Goal: Navigation & Orientation: Go to known website

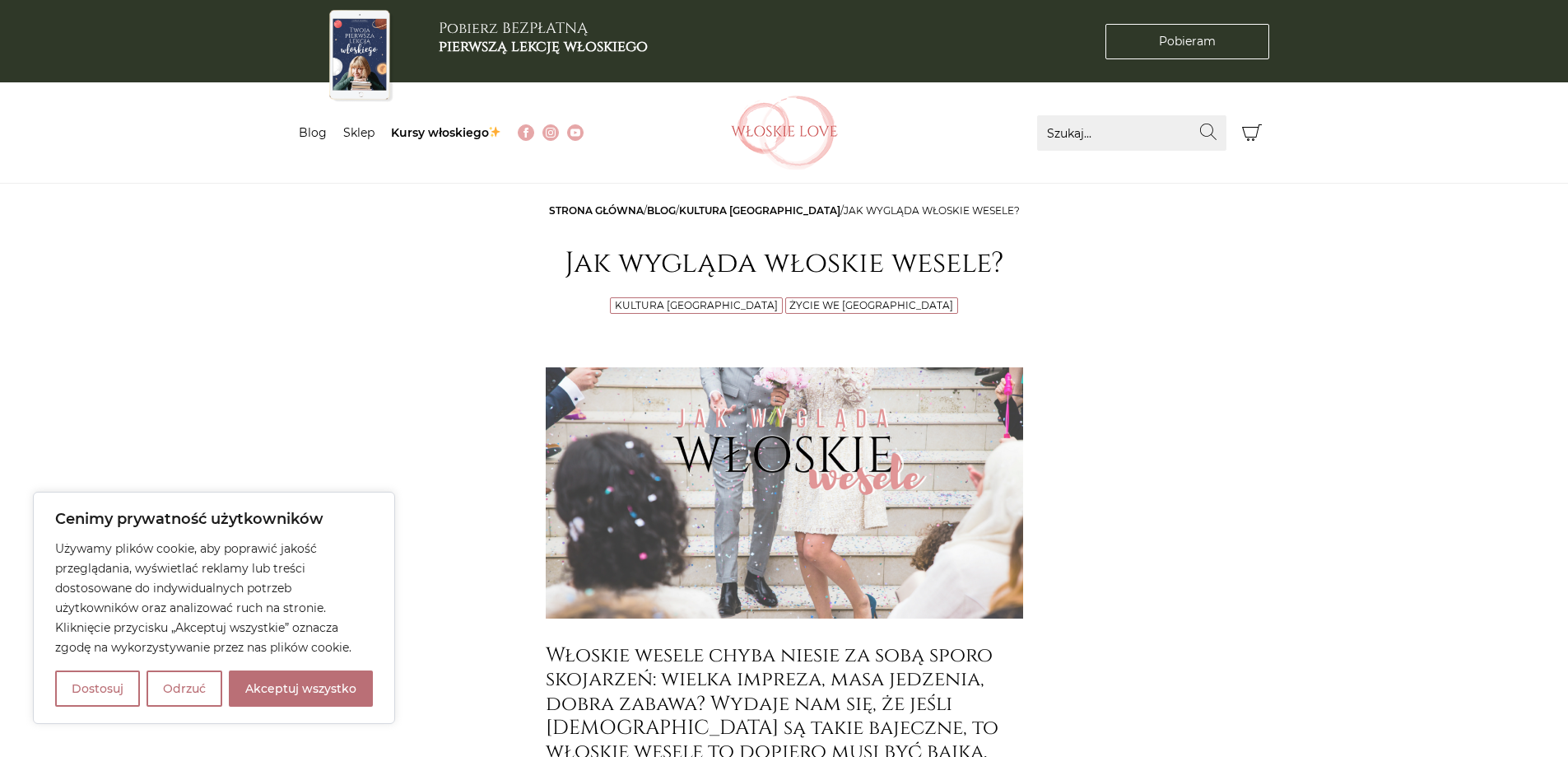
scroll to position [247, 0]
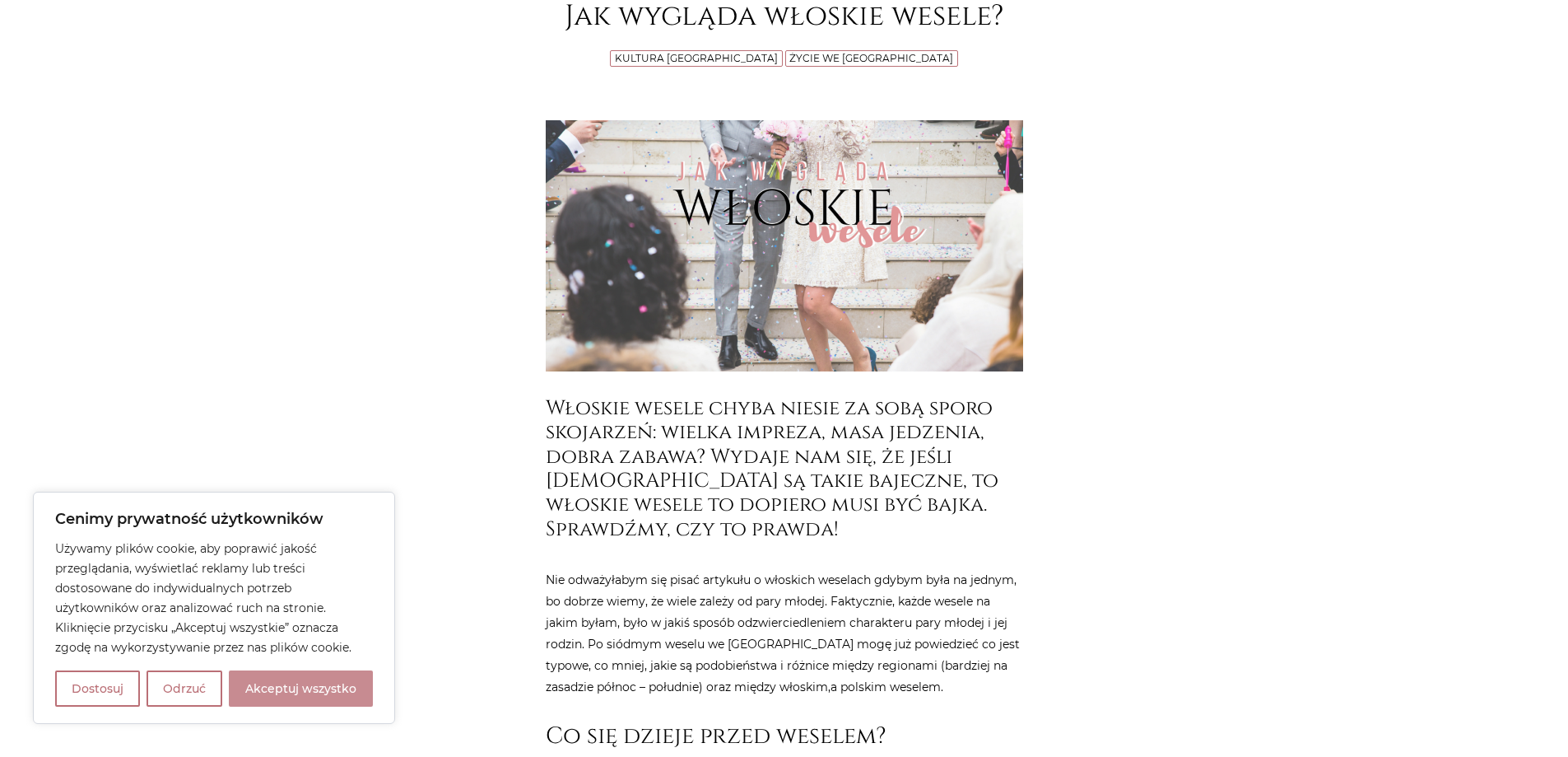
click at [341, 697] on button "Akceptuj wszystko" at bounding box center [301, 689] width 144 height 36
checkbox input "true"
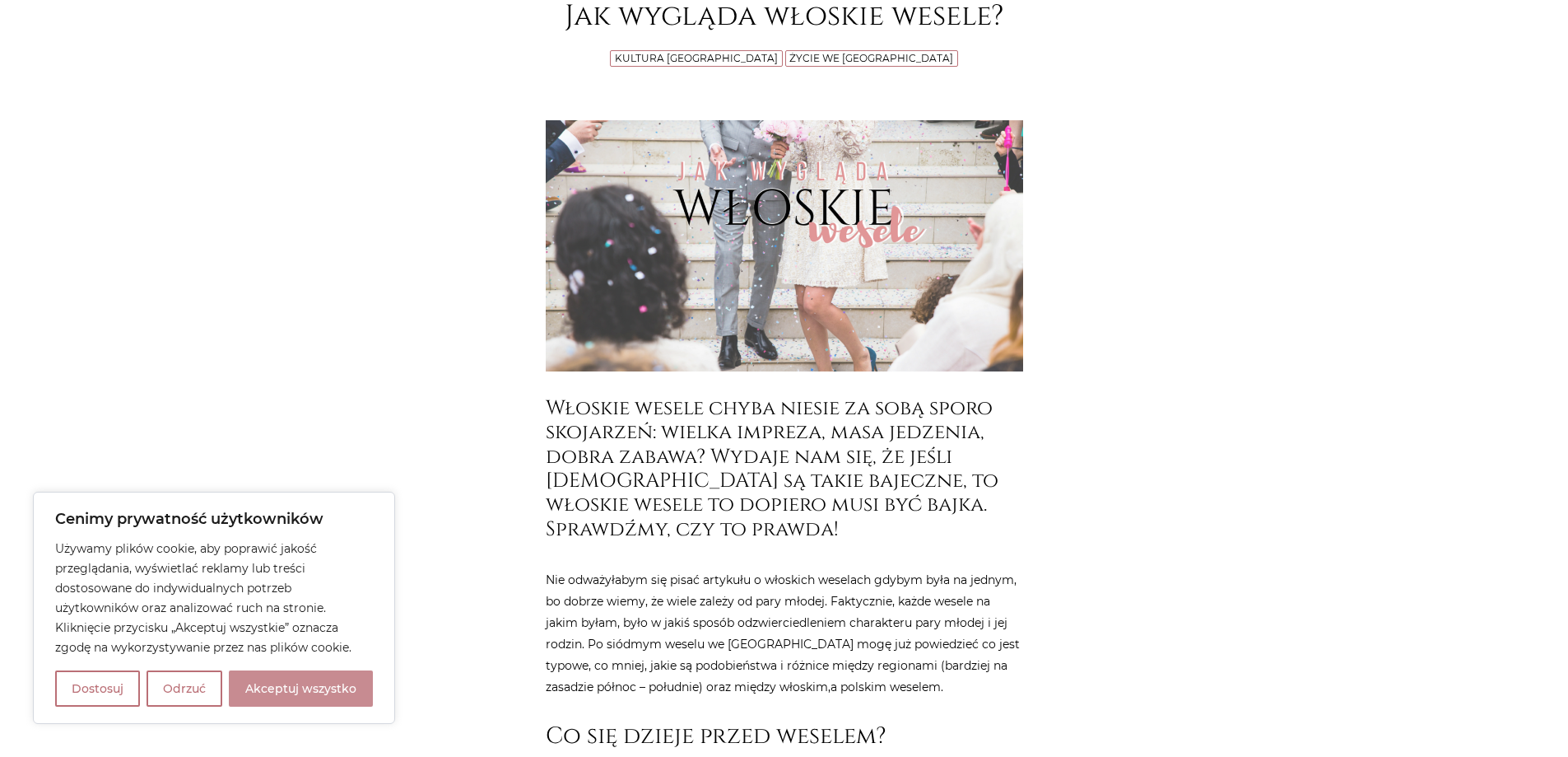
checkbox input "true"
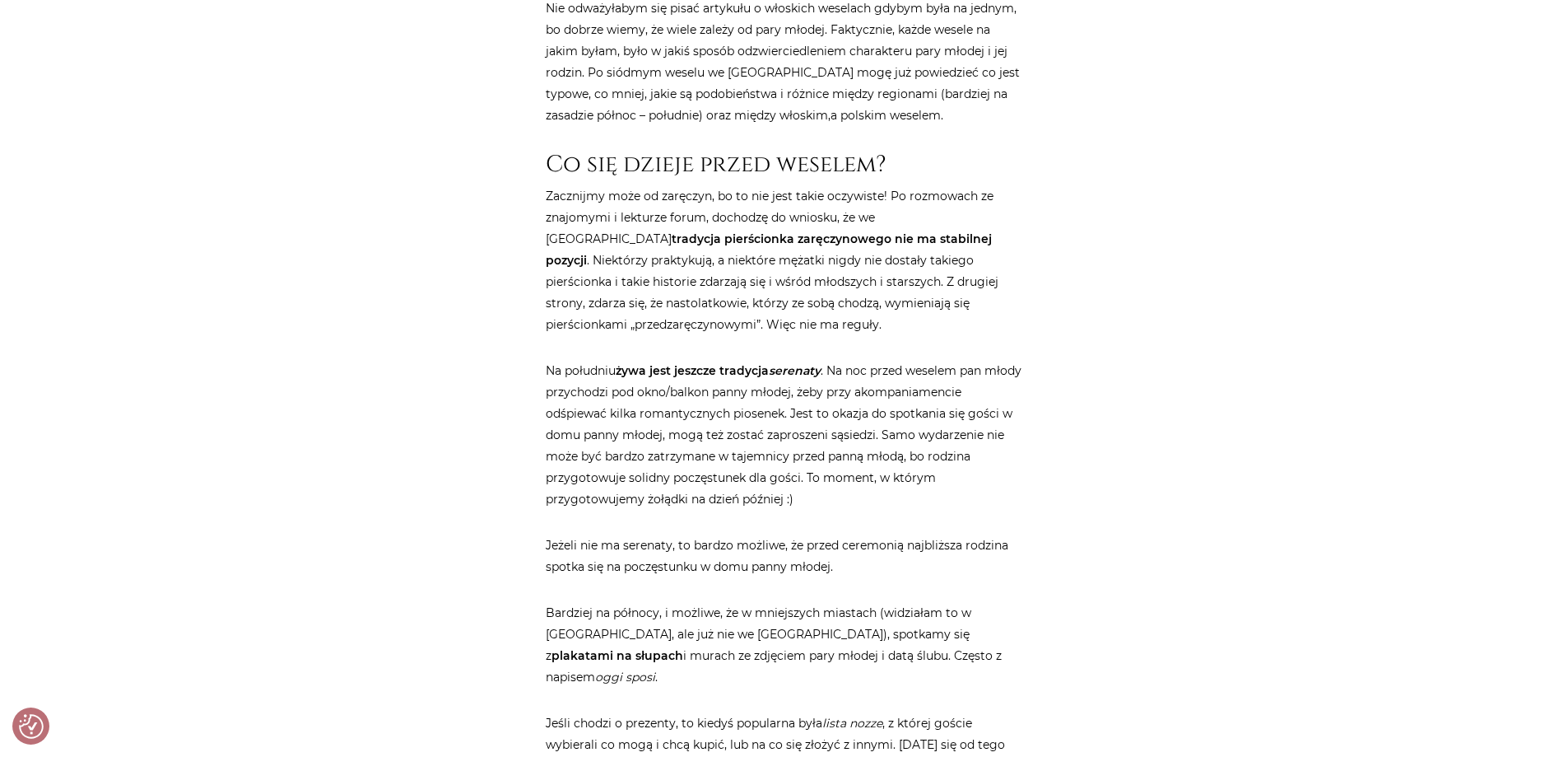
scroll to position [906, 0]
